Goal: Find specific page/section: Find specific page/section

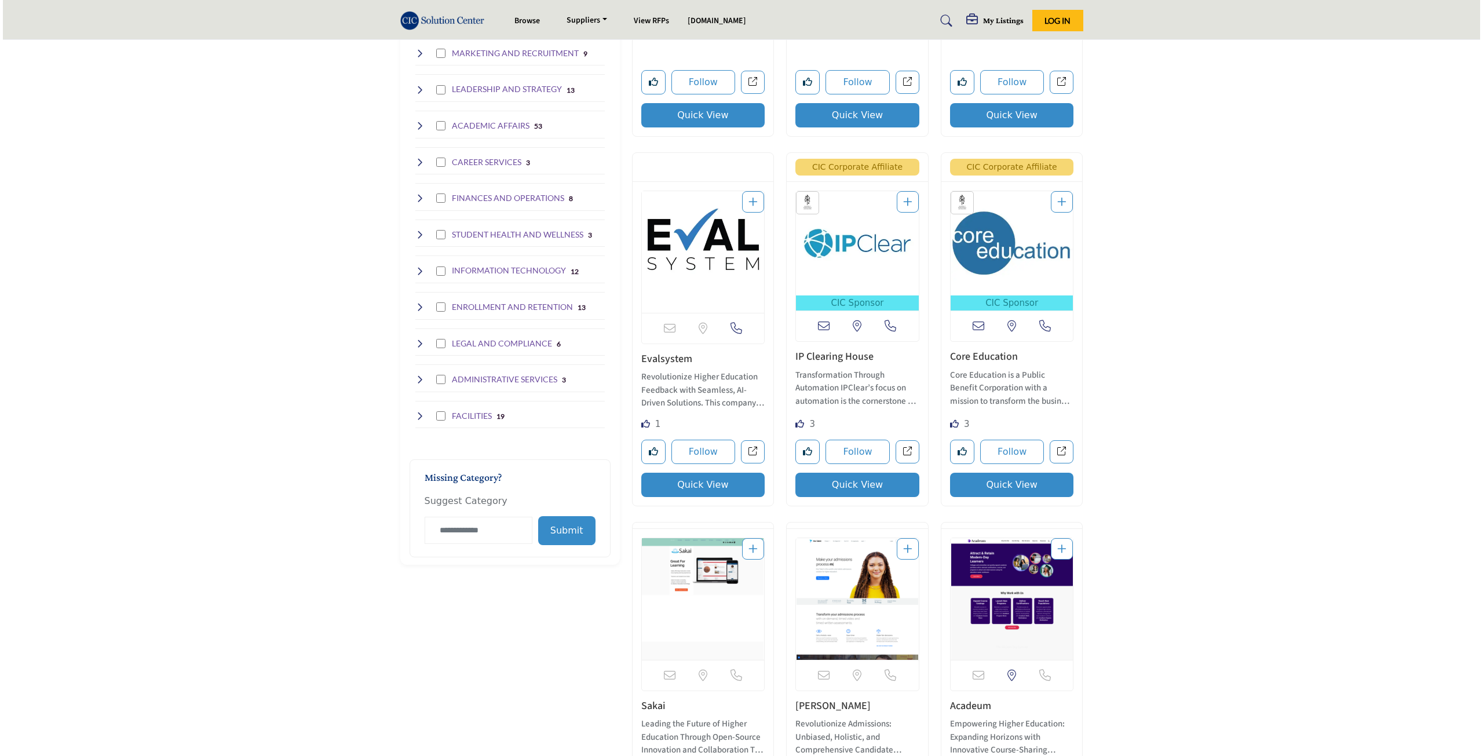
scroll to position [579, 0]
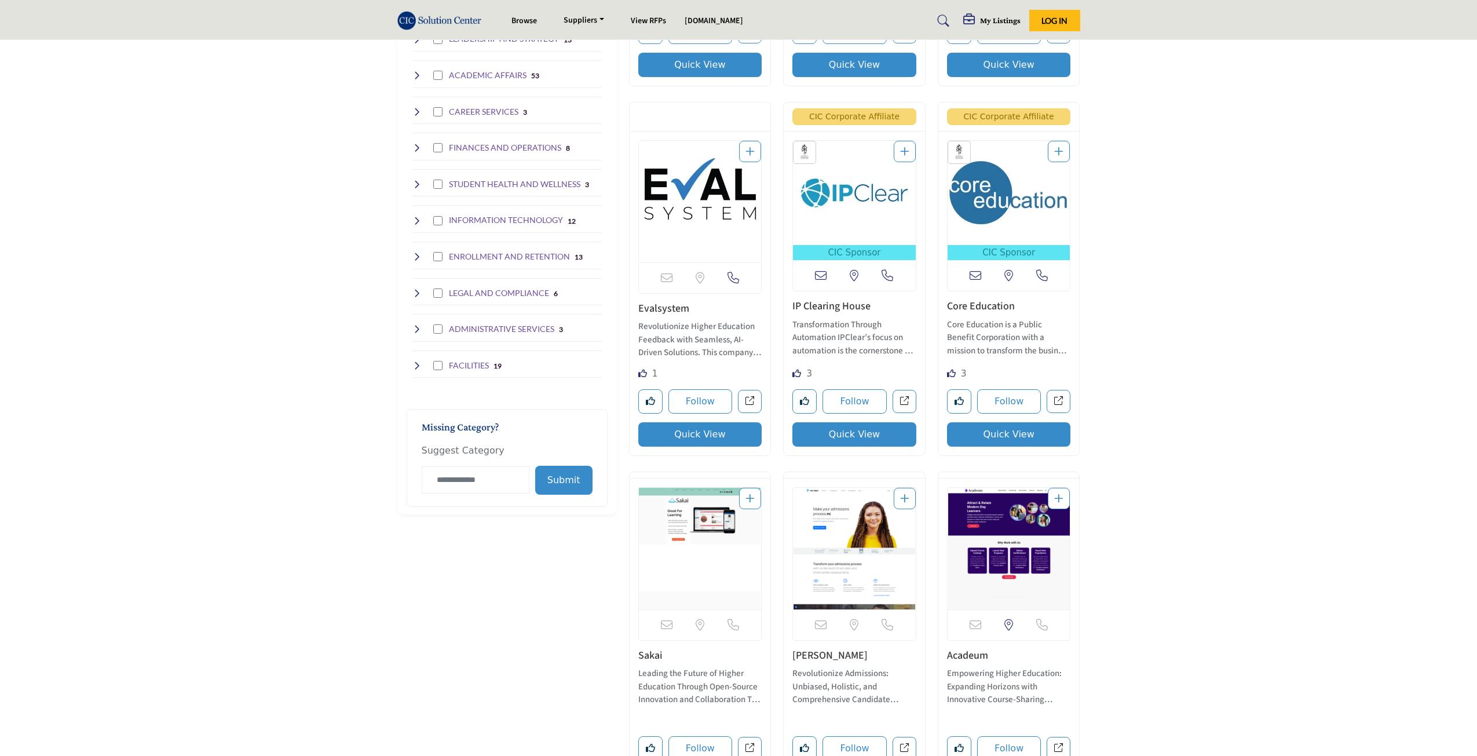
click at [702, 435] on button "Quick View" at bounding box center [700, 434] width 124 height 24
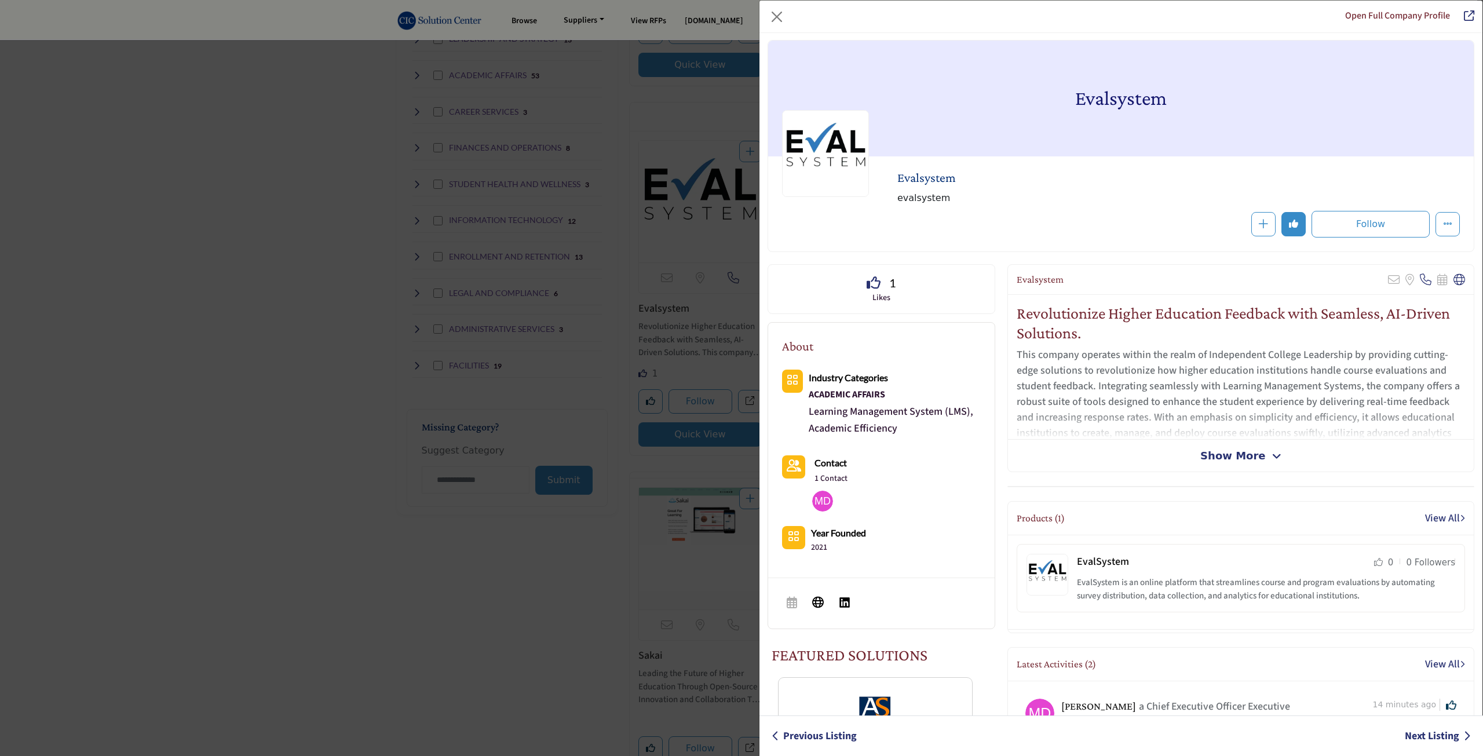
scroll to position [0, 0]
click at [1415, 16] on link "Open Full Company Profile" at bounding box center [1397, 15] width 105 height 13
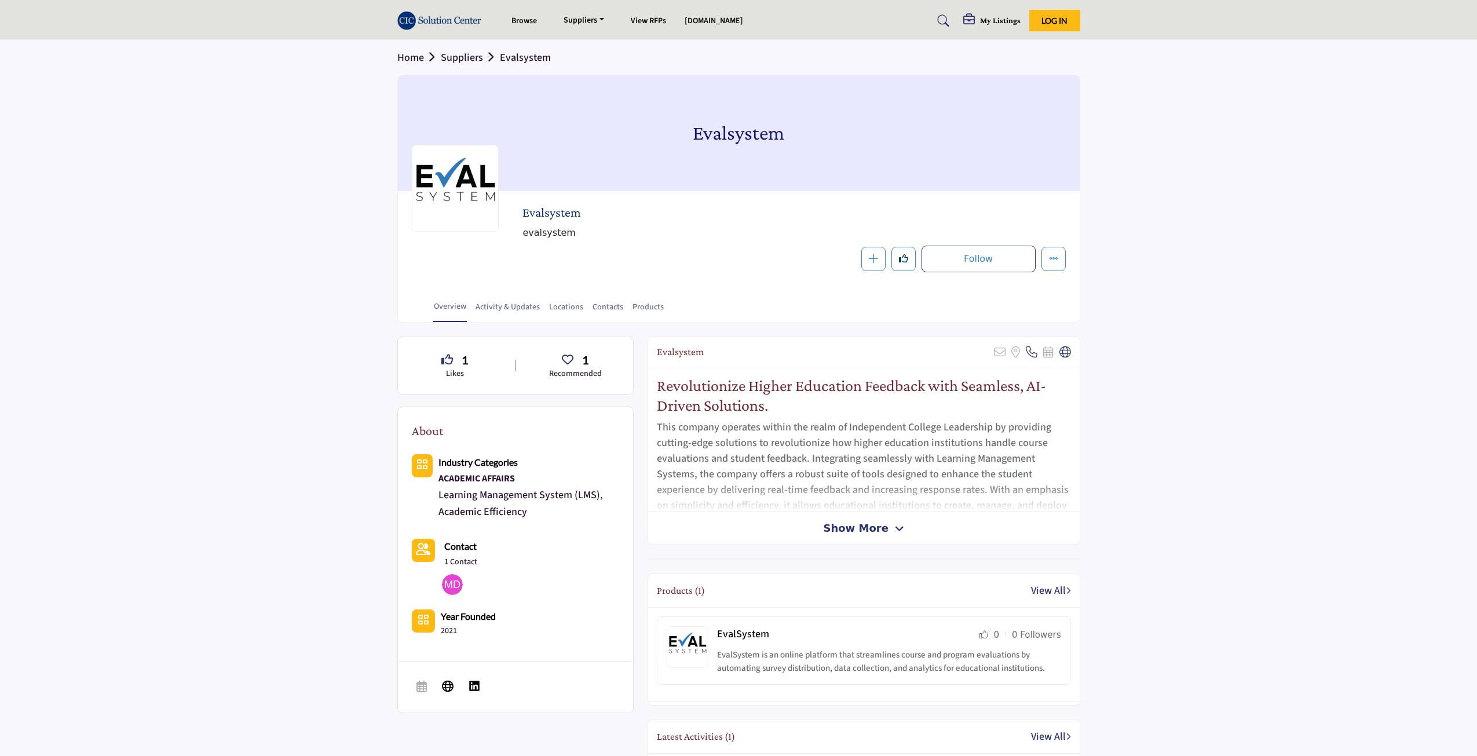
click at [1006, 17] on h5 "My Listings" at bounding box center [1000, 20] width 41 height 10
click at [1001, 54] on div "My Listings" at bounding box center [1108, 49] width 264 height 16
